Goal: Task Accomplishment & Management: Manage account settings

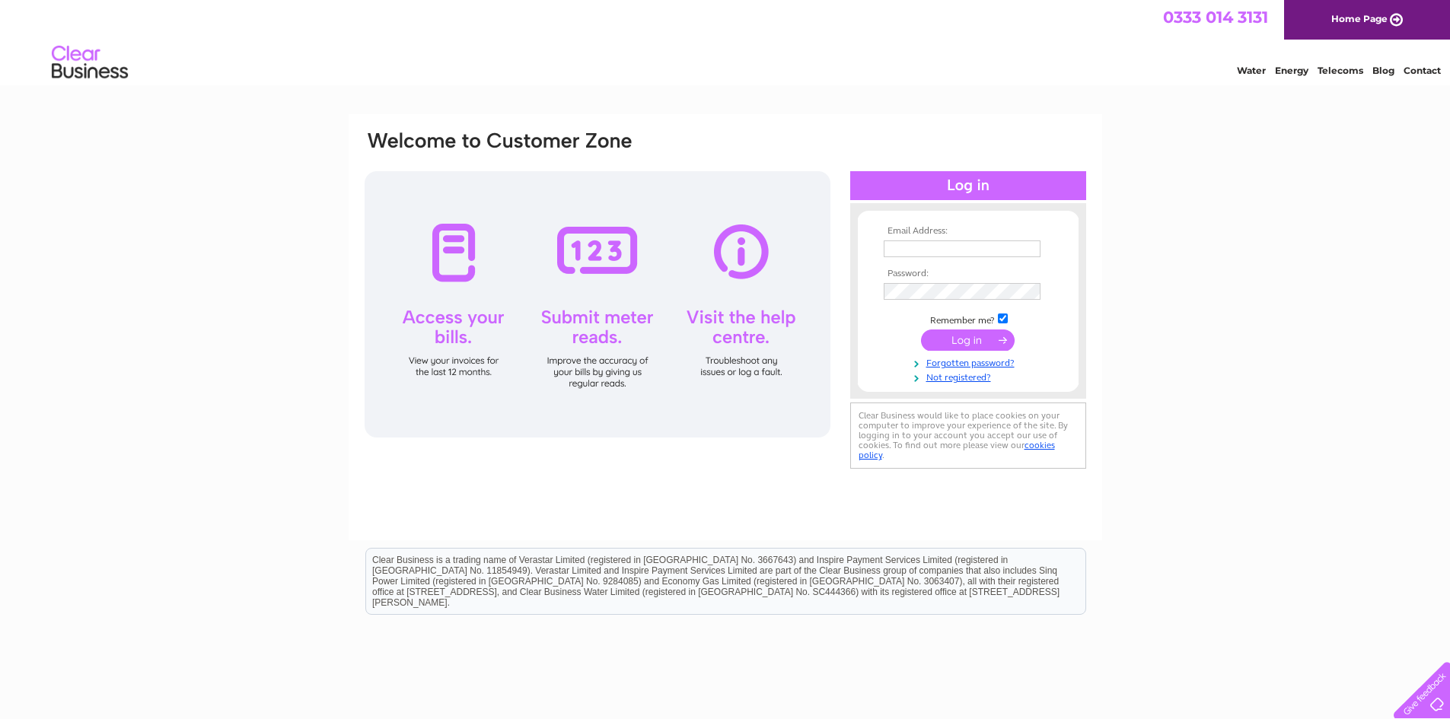
type input "[DOMAIN_NAME][EMAIL_ADDRESS][DOMAIN_NAME]"
click at [968, 340] on input "submit" at bounding box center [968, 340] width 94 height 21
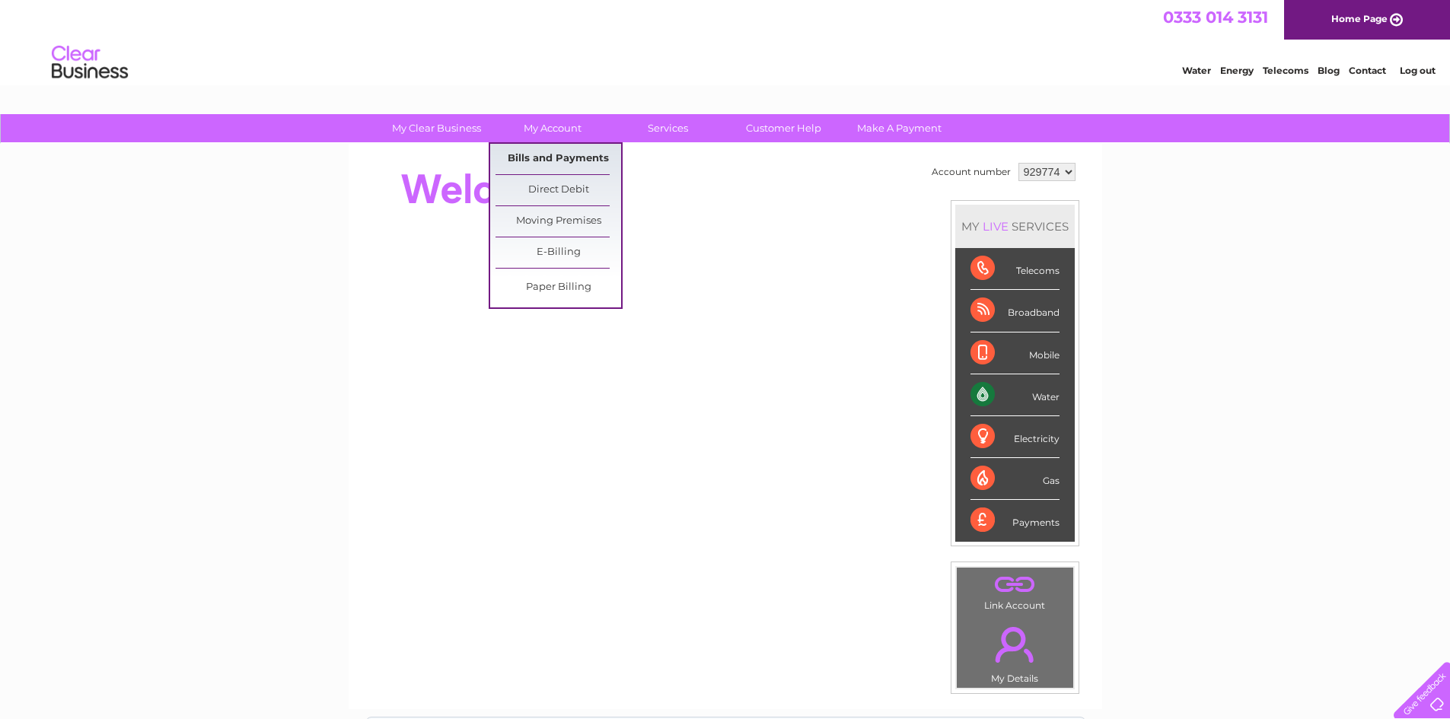
click at [546, 154] on link "Bills and Payments" at bounding box center [559, 159] width 126 height 30
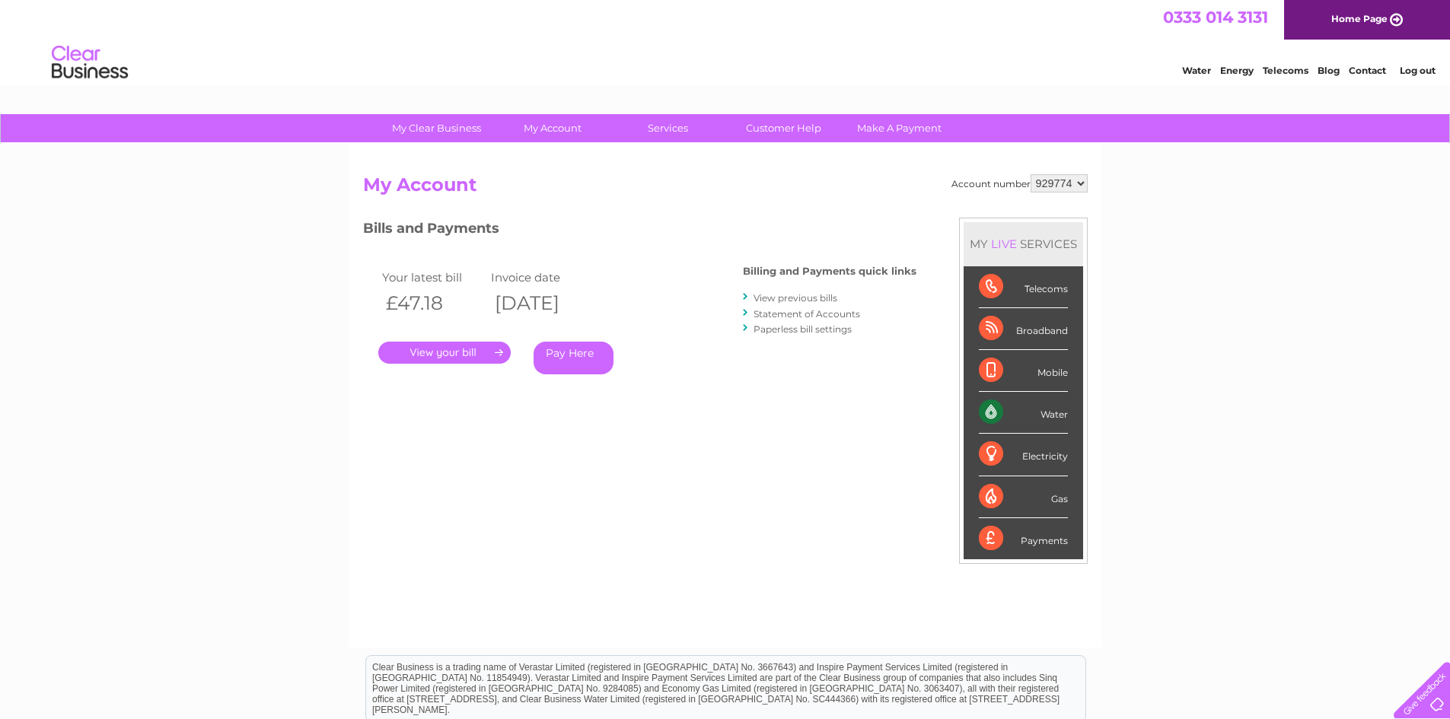
click at [466, 353] on link "." at bounding box center [444, 353] width 132 height 22
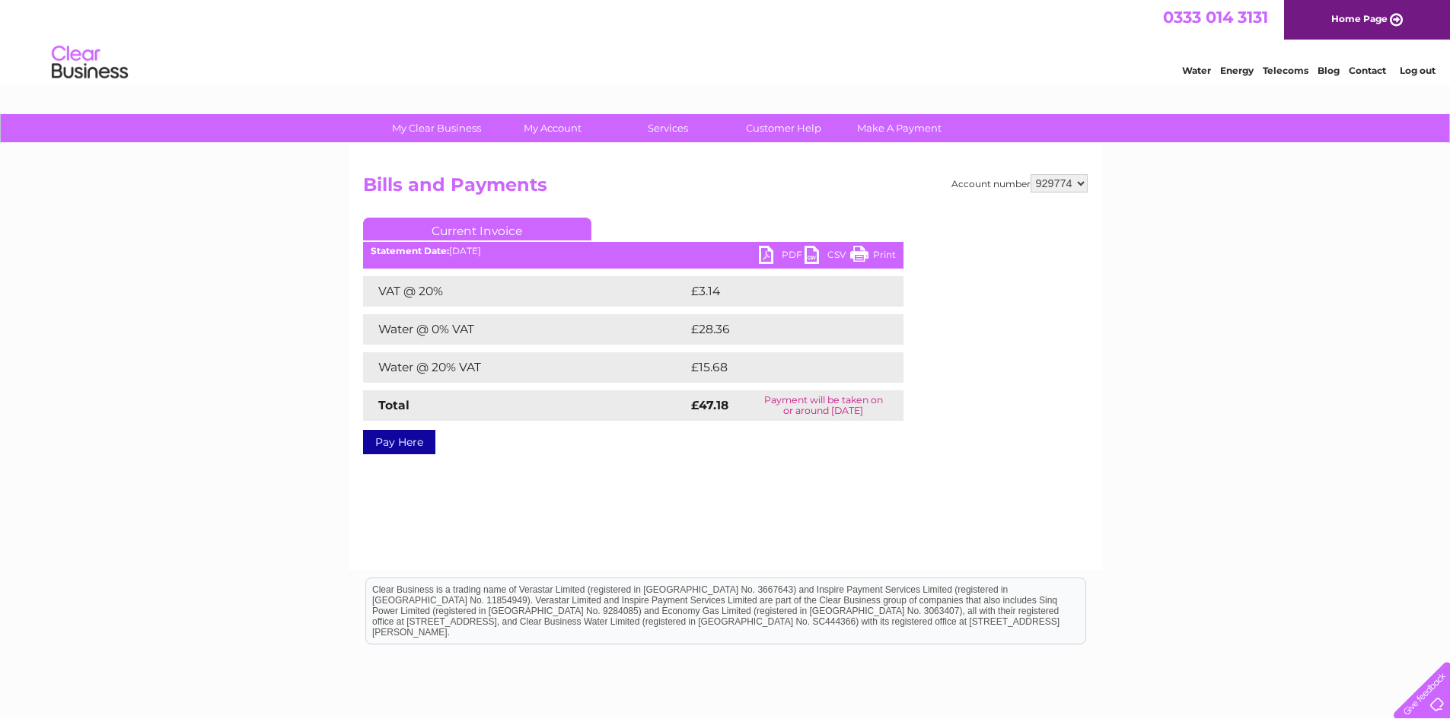
click at [766, 250] on link "PDF" at bounding box center [782, 257] width 46 height 22
